Goal: Task Accomplishment & Management: Complete application form

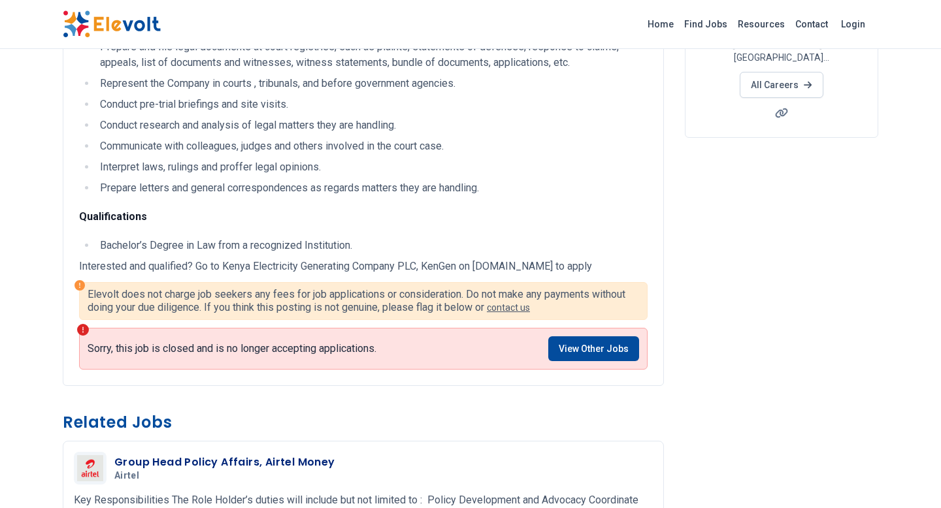
scroll to position [274, 0]
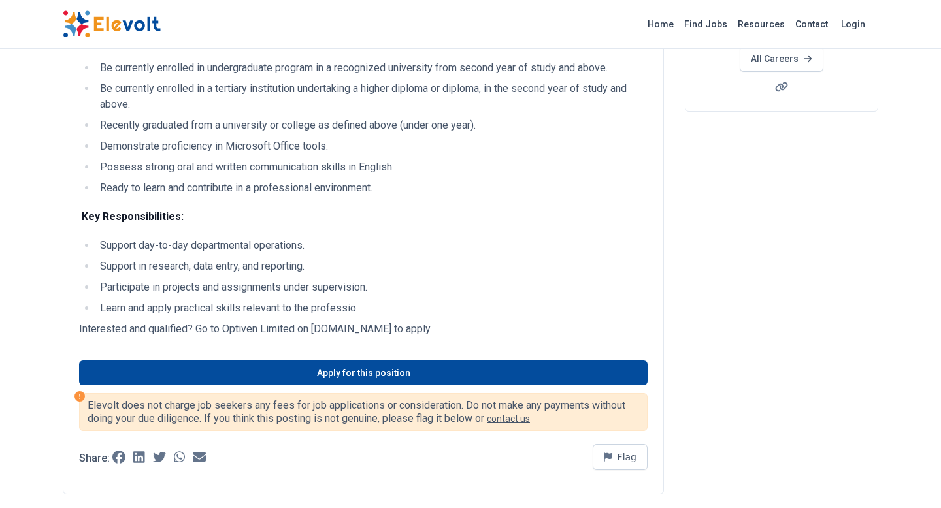
scroll to position [257, 0]
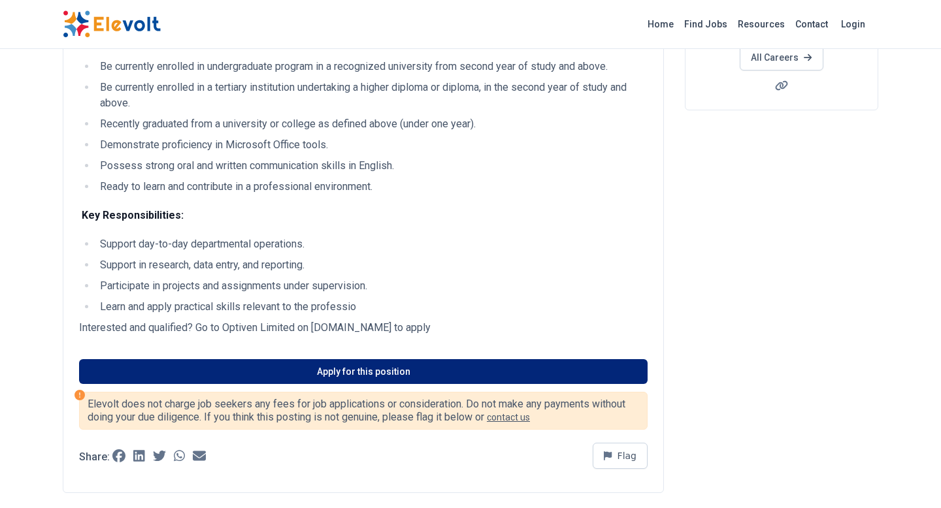
click at [382, 370] on link "Apply for this position" at bounding box center [363, 371] width 569 height 25
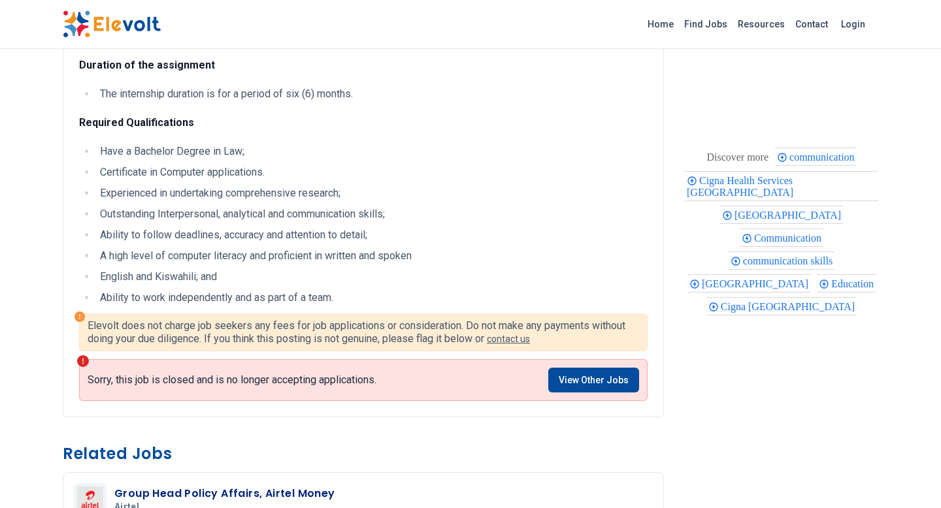
scroll to position [645, 0]
